Goal: Task Accomplishment & Management: Use online tool/utility

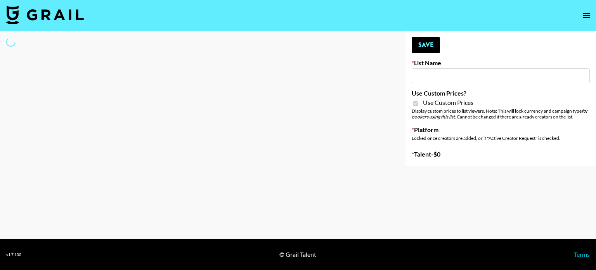
type input "FigMe and MegaMe filters - Airbrush"
checkbox input "true"
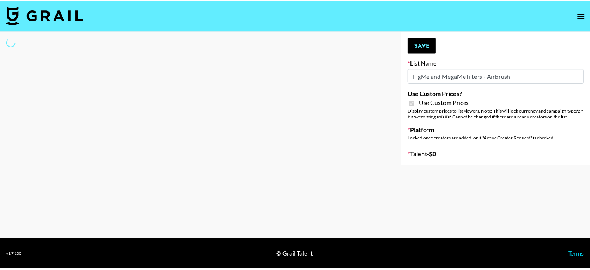
select select "Brand"
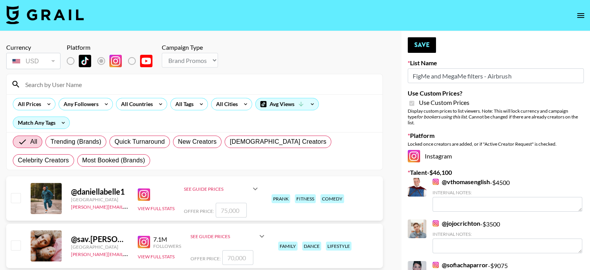
click at [85, 84] on input at bounding box center [199, 84] width 357 height 12
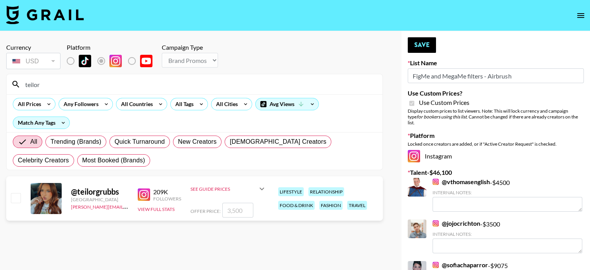
type input "teilor"
click at [15, 198] on input "checkbox" at bounding box center [15, 197] width 9 height 9
checkbox input "true"
click at [233, 210] on input "3500" at bounding box center [237, 210] width 31 height 15
type input "300"
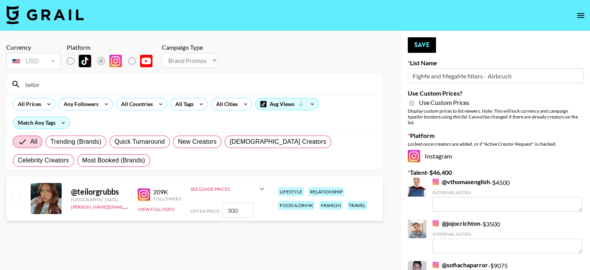
checkbox input "false"
checkbox input "true"
type input "2000"
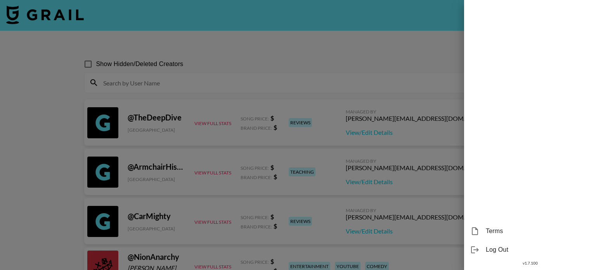
click at [260, 31] on div at bounding box center [298, 135] width 596 height 270
